Goal: Information Seeking & Learning: Compare options

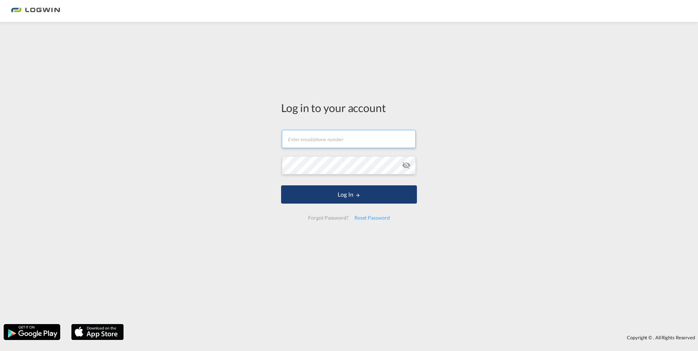
type input "[PERSON_NAME][EMAIL_ADDRESS][DOMAIN_NAME]"
click at [336, 190] on button "Log In" at bounding box center [349, 194] width 136 height 18
